Goal: Information Seeking & Learning: Learn about a topic

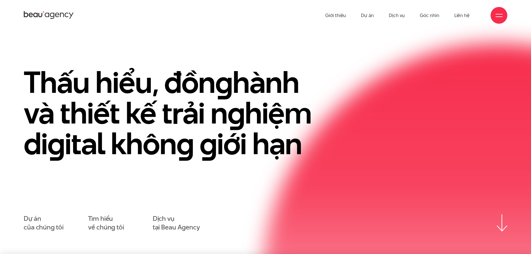
click at [498, 16] on span at bounding box center [498, 16] width 7 height 1
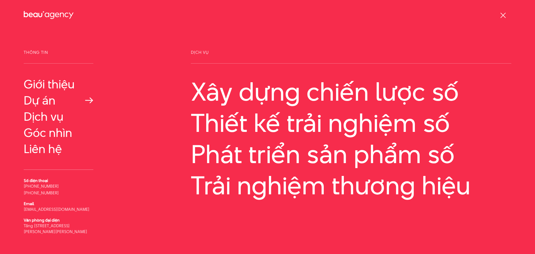
click at [53, 103] on link "Dự án" at bounding box center [59, 100] width 70 height 13
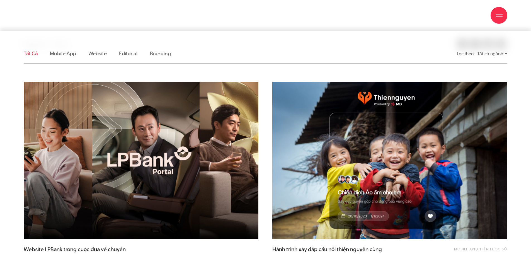
scroll to position [195, 0]
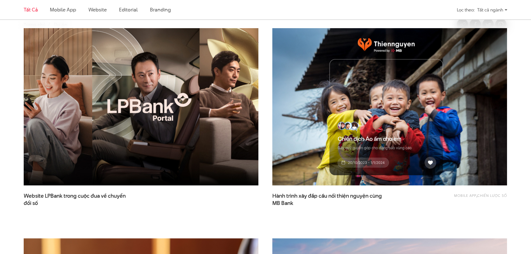
click at [168, 91] on img at bounding box center [141, 106] width 258 height 173
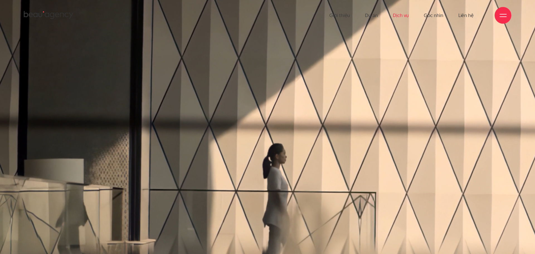
click at [404, 15] on link "Dịch vụ" at bounding box center [401, 15] width 16 height 31
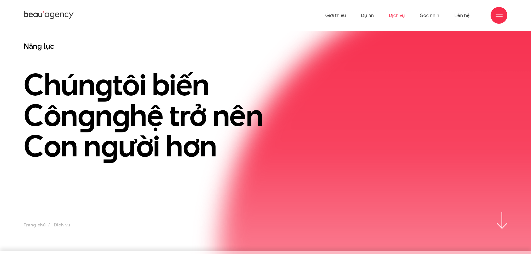
click at [496, 15] on div at bounding box center [498, 15] width 7 height 7
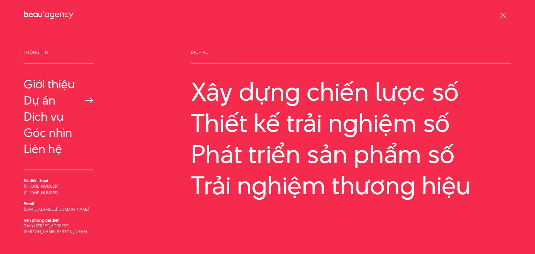
click at [54, 103] on link "Dự án" at bounding box center [59, 100] width 70 height 13
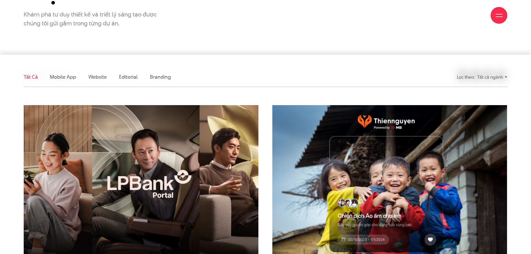
scroll to position [139, 0]
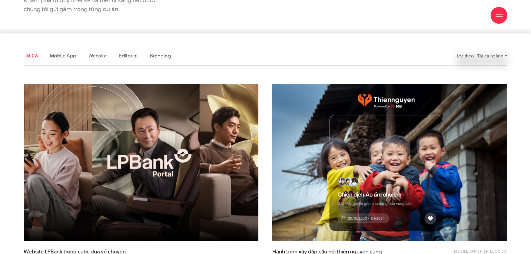
click at [155, 150] on img at bounding box center [141, 162] width 258 height 173
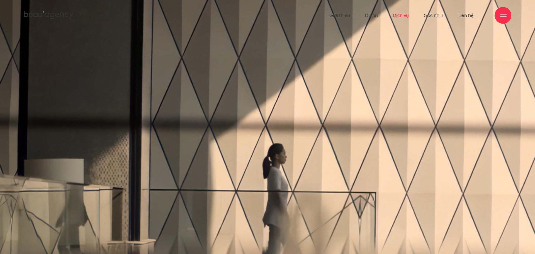
click at [400, 16] on link "Dịch vụ" at bounding box center [401, 15] width 16 height 31
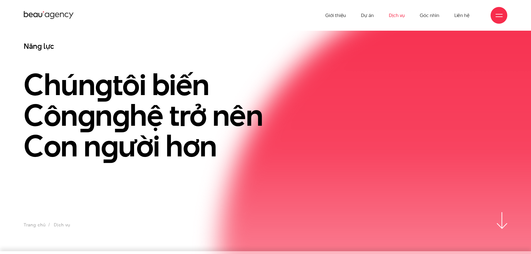
click at [504, 16] on div at bounding box center [498, 15] width 17 height 17
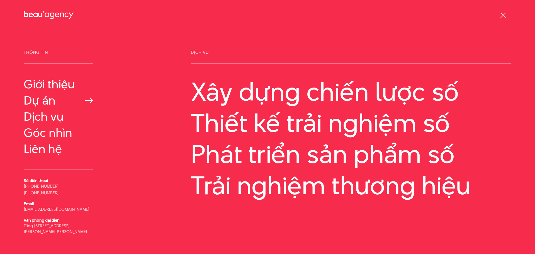
click at [45, 102] on link "Dự án" at bounding box center [59, 100] width 70 height 13
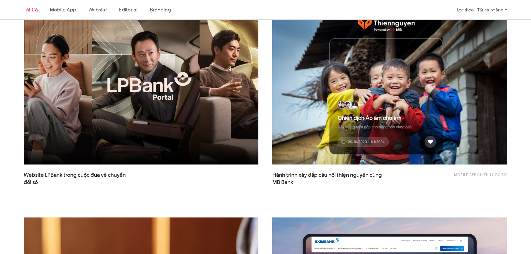
scroll to position [223, 0]
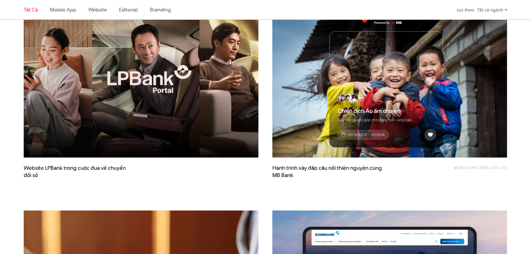
click at [132, 126] on img at bounding box center [141, 78] width 258 height 173
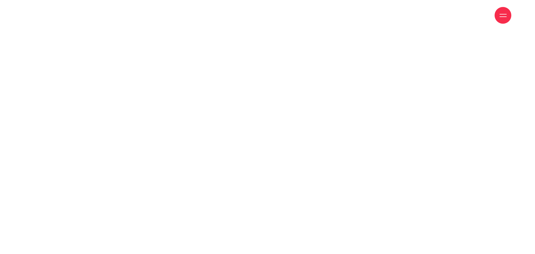
click at [226, 100] on span at bounding box center [267, 127] width 540 height 306
